Goal: Transaction & Acquisition: Purchase product/service

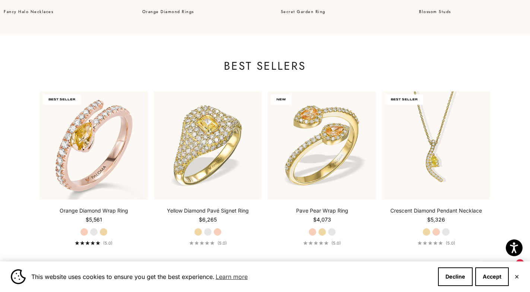
scroll to position [670, 0]
click at [95, 231] on label "White Gold" at bounding box center [94, 231] width 8 height 8
click at [92, 231] on label "White Gold" at bounding box center [94, 231] width 8 height 8
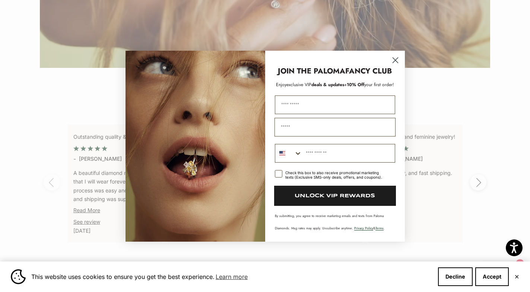
scroll to position [1378, 0]
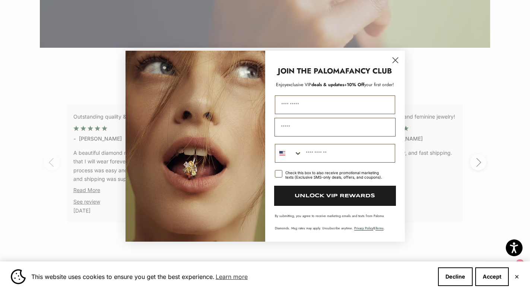
click at [393, 61] on circle "Close dialog" at bounding box center [395, 60] width 12 height 12
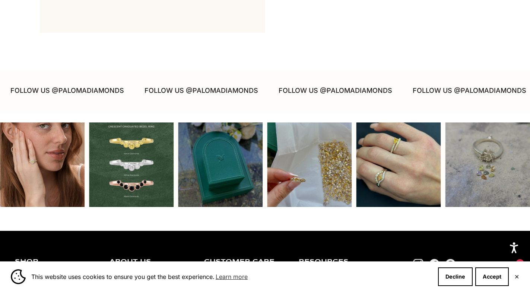
scroll to position [1787, 0]
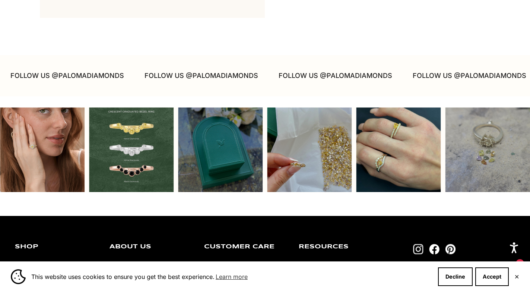
click at [312, 148] on div "Instagram post opens in a popup" at bounding box center [309, 149] width 85 height 85
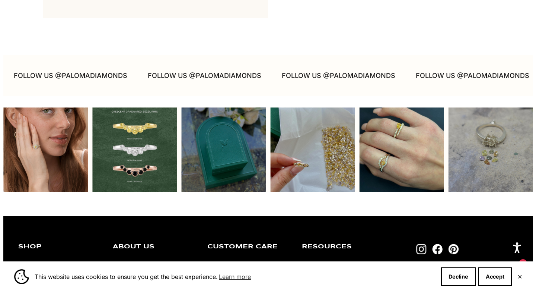
scroll to position [0, 58]
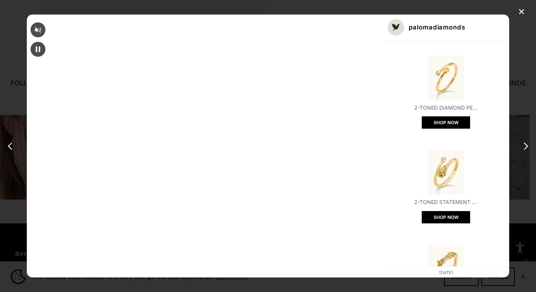
click at [45, 25] on div "Mute" at bounding box center [38, 29] width 15 height 15
click at [521, 11] on div "✕" at bounding box center [521, 11] width 11 height 11
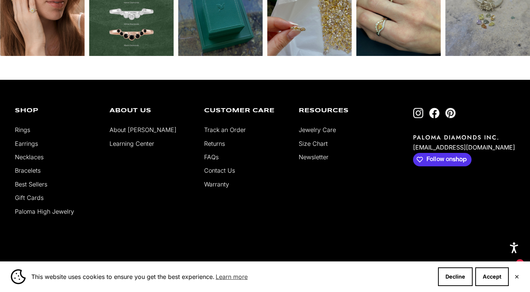
scroll to position [1936, 0]
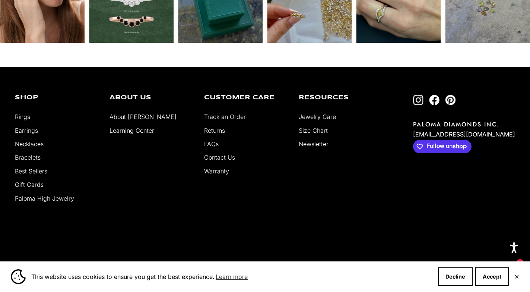
click at [40, 169] on link "Best Sellers" at bounding box center [31, 170] width 32 height 7
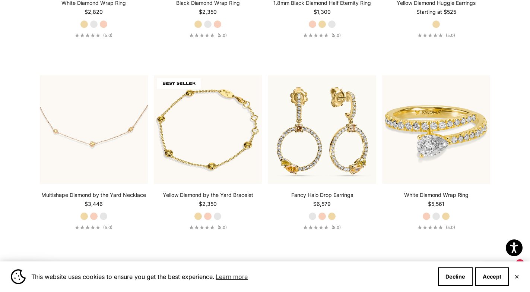
scroll to position [1899, 0]
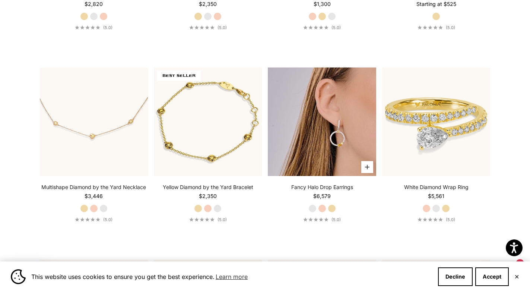
click at [320, 130] on img at bounding box center [322, 121] width 108 height 108
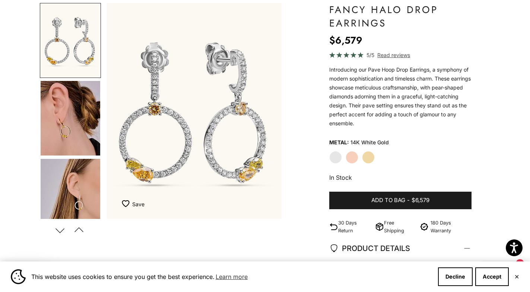
scroll to position [74, 0]
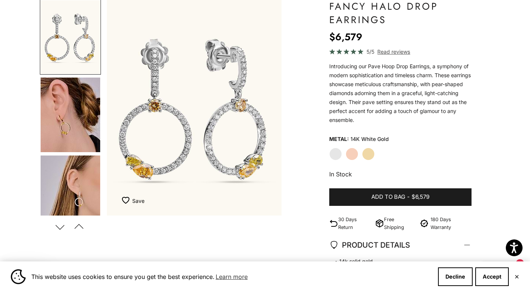
click at [370, 152] on label "Yellow Gold" at bounding box center [368, 153] width 13 height 13
click at [369, 153] on label "Yellow Gold" at bounding box center [368, 153] width 13 height 13
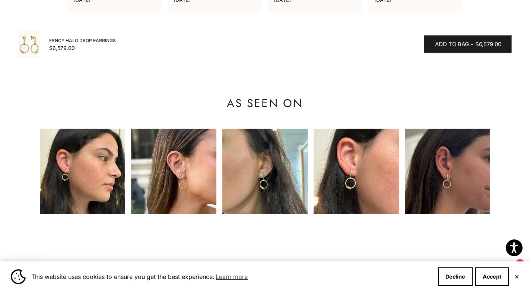
scroll to position [708, 0]
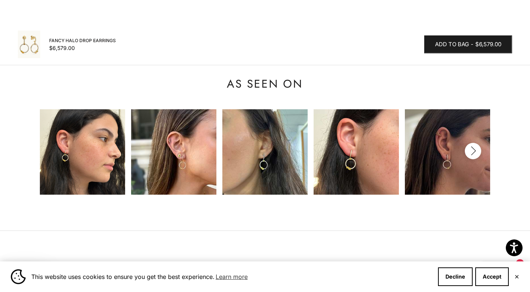
click at [473, 149] on icon "button" at bounding box center [473, 150] width 8 height 9
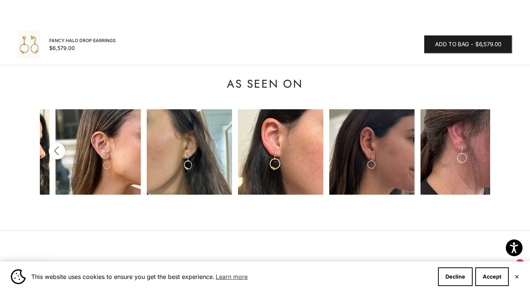
scroll to position [0, 91]
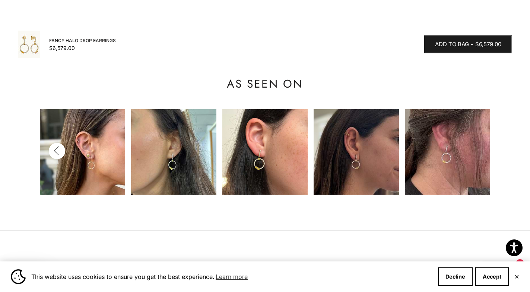
click at [473, 149] on img at bounding box center [447, 151] width 85 height 85
click at [55, 154] on icon "button" at bounding box center [57, 150] width 8 height 9
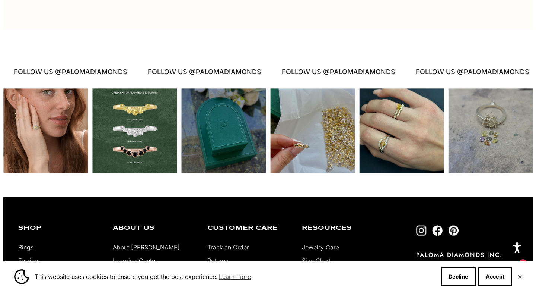
scroll to position [1378, 0]
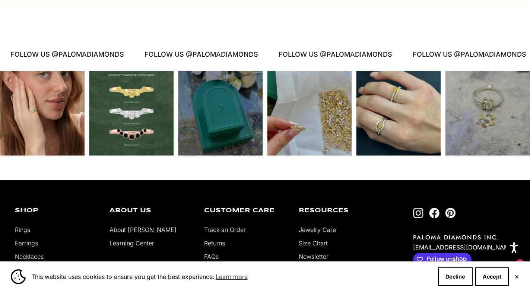
click at [229, 121] on div "Instagram post opens in a popup" at bounding box center [220, 113] width 85 height 85
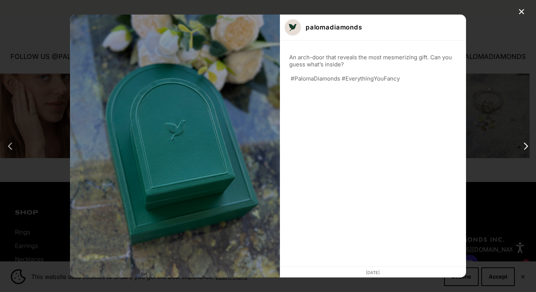
click at [9, 146] on div "previous post" at bounding box center [12, 146] width 12 height 12
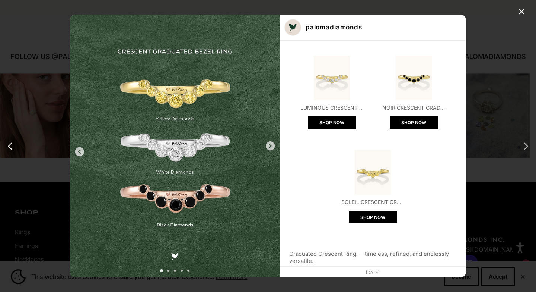
click at [522, 144] on div "next post" at bounding box center [525, 146] width 12 height 12
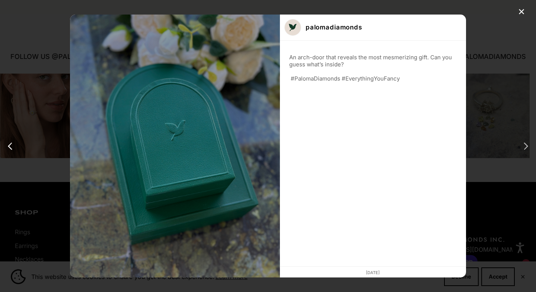
click at [524, 148] on div "next post" at bounding box center [525, 146] width 12 height 12
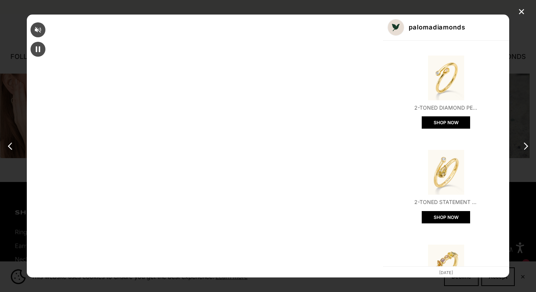
click at [524, 148] on div "next post" at bounding box center [525, 146] width 12 height 12
click at [424, 244] on img "Open product" at bounding box center [446, 266] width 45 height 45
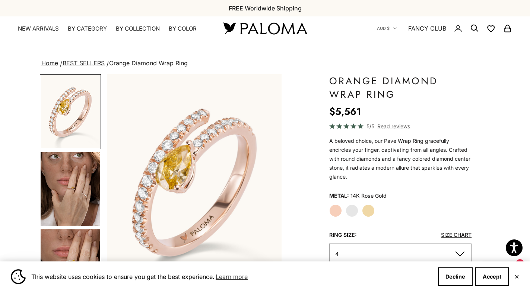
click at [370, 209] on label "Yellow Gold" at bounding box center [368, 210] width 13 height 13
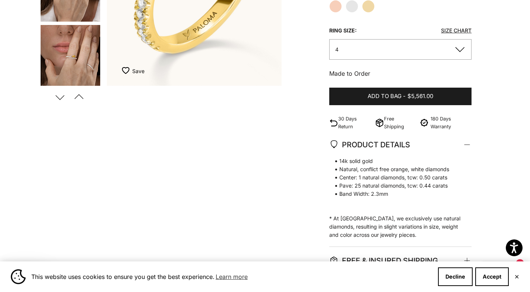
scroll to position [112, 0]
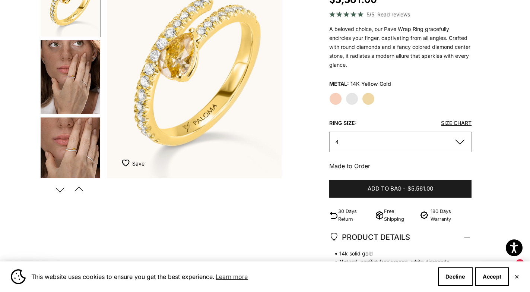
click at [334, 99] on label "Rose Gold" at bounding box center [335, 98] width 13 height 13
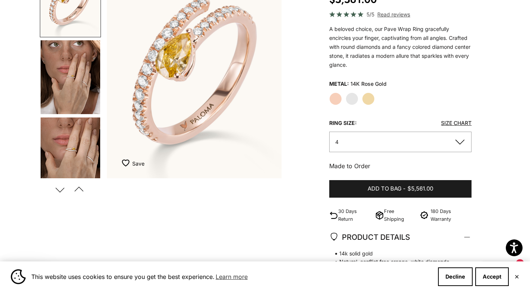
click at [354, 97] on label "White Gold" at bounding box center [352, 98] width 13 height 13
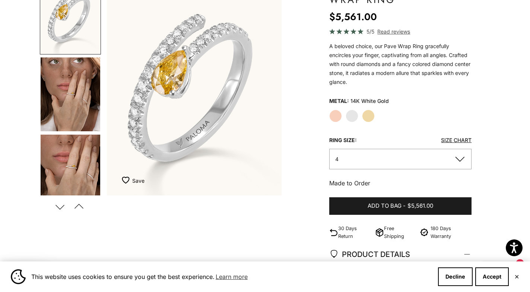
scroll to position [37, 0]
